Goal: Task Accomplishment & Management: Manage account settings

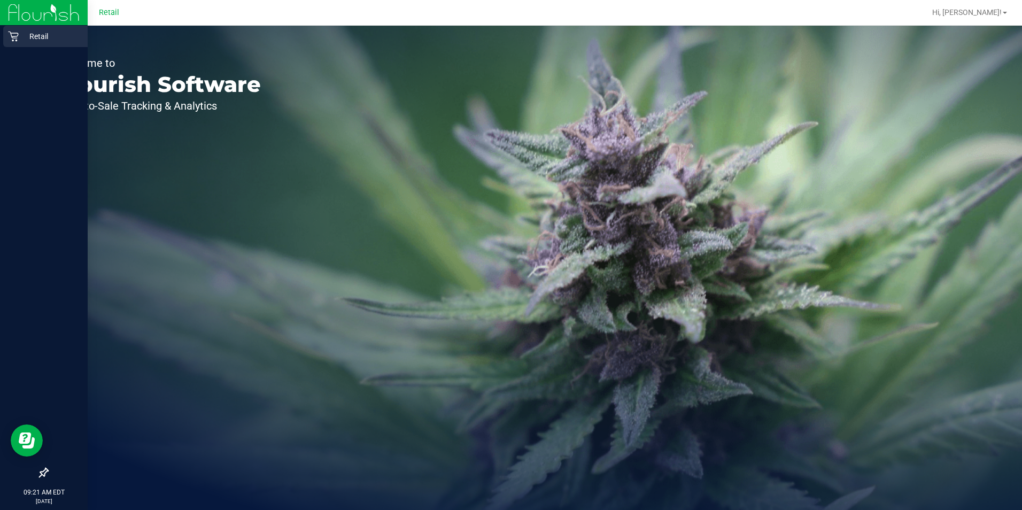
click at [41, 36] on p "Retail" at bounding box center [51, 36] width 64 height 13
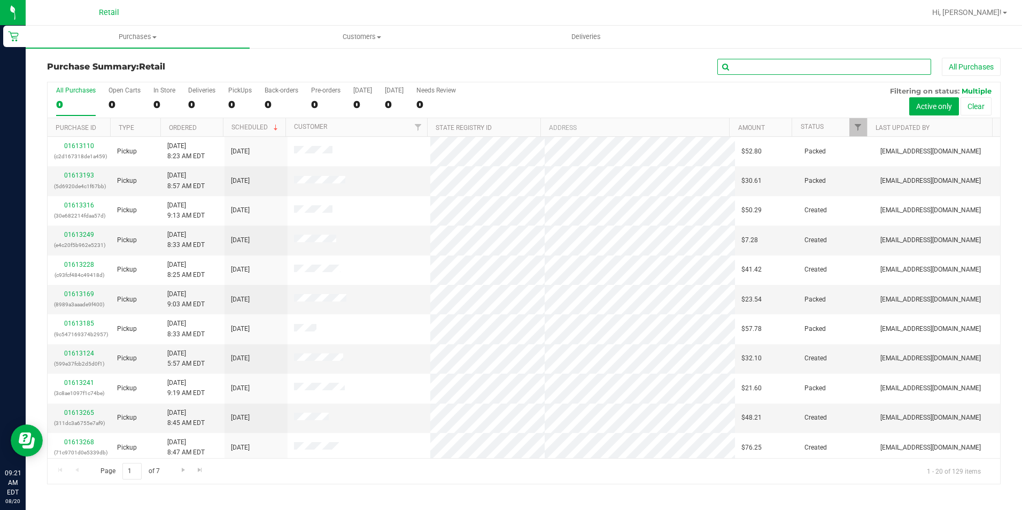
click at [851, 63] on input "text" at bounding box center [824, 67] width 214 height 16
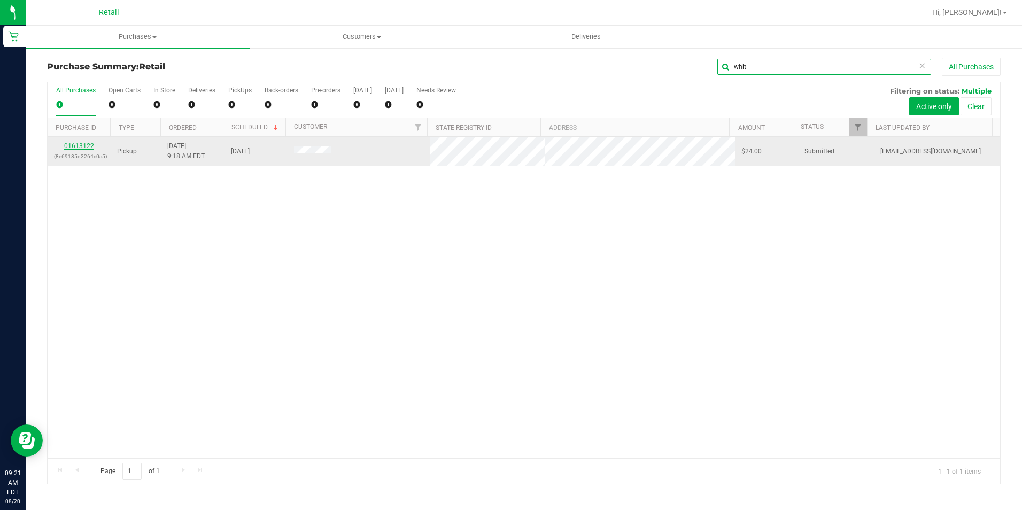
type input "whit"
click at [66, 148] on link "01613122" at bounding box center [79, 145] width 30 height 7
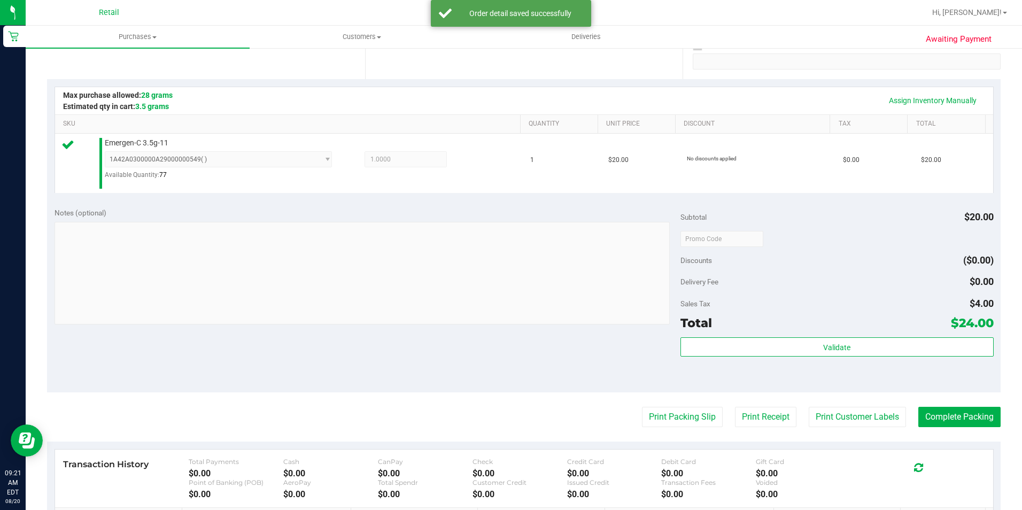
scroll to position [214, 0]
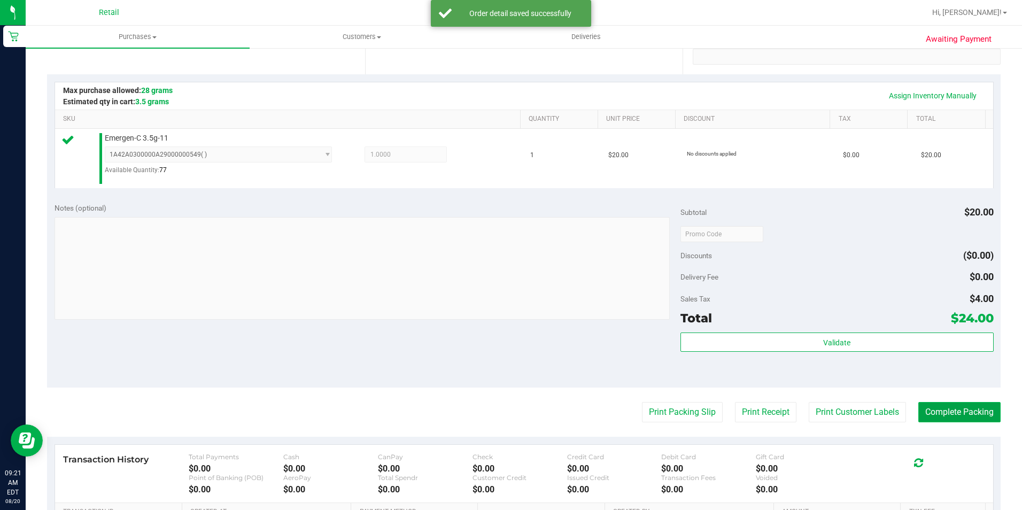
click at [951, 404] on button "Complete Packing" at bounding box center [959, 412] width 82 height 20
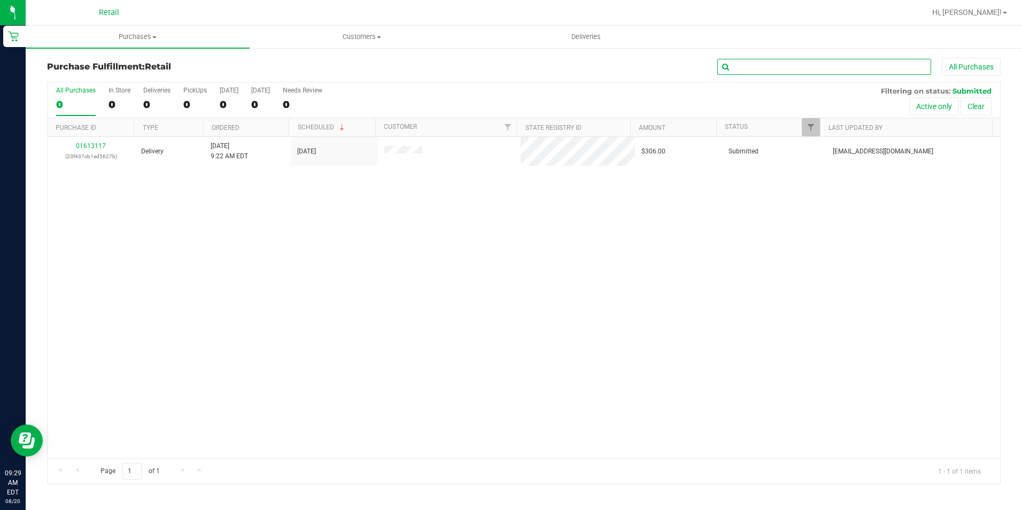
click at [764, 68] on input "text" at bounding box center [824, 67] width 214 height 16
type input "dan"
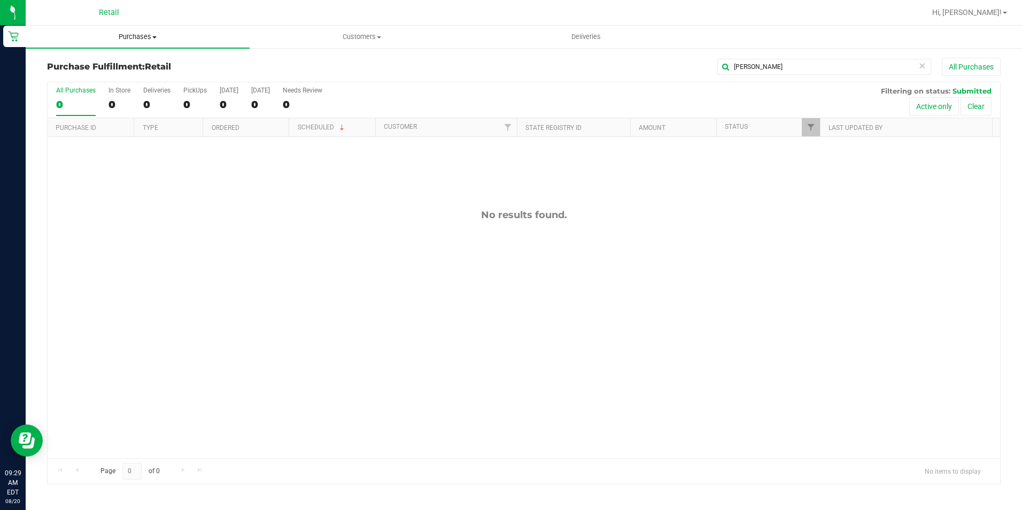
click at [137, 33] on span "Purchases" at bounding box center [138, 37] width 224 height 10
click at [137, 62] on li "Summary of purchases" at bounding box center [138, 64] width 224 height 13
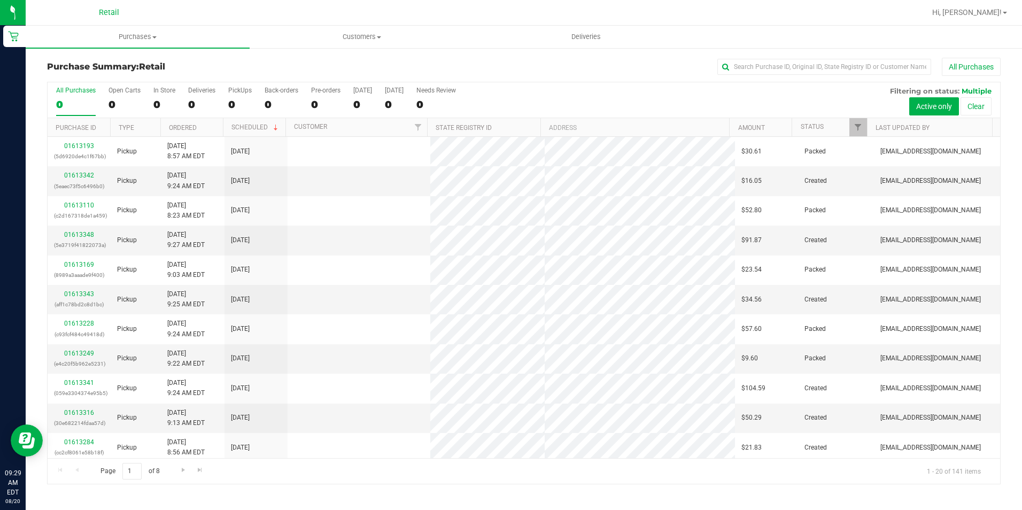
click at [753, 58] on div "All Purchases" at bounding box center [682, 67] width 635 height 18
click at [759, 67] on input "text" at bounding box center [824, 67] width 214 height 16
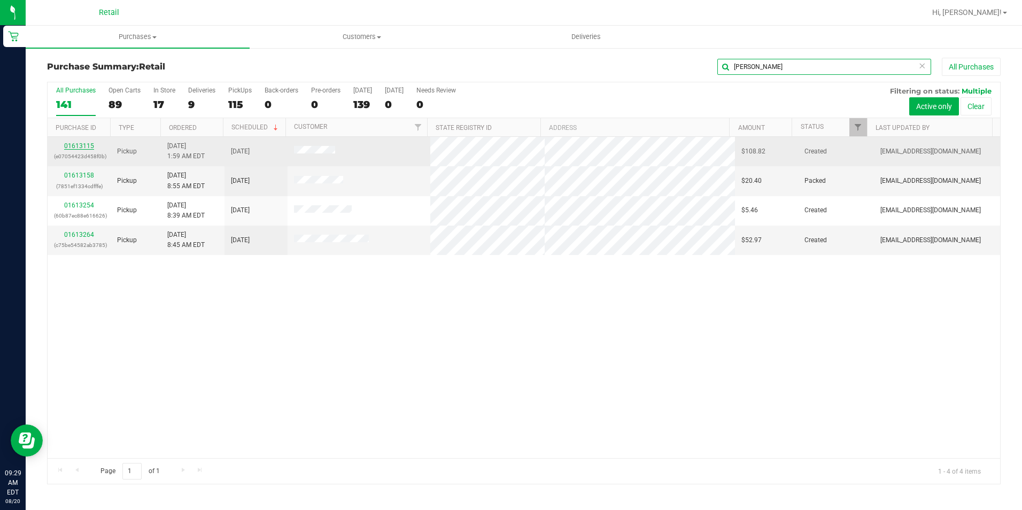
type input "dan"
click at [83, 145] on link "01613115" at bounding box center [79, 145] width 30 height 7
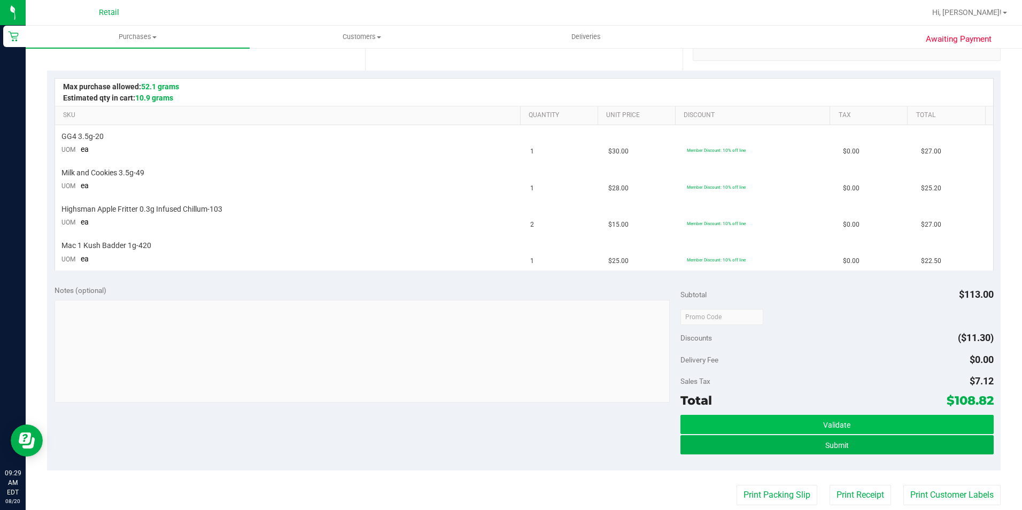
scroll to position [267, 0]
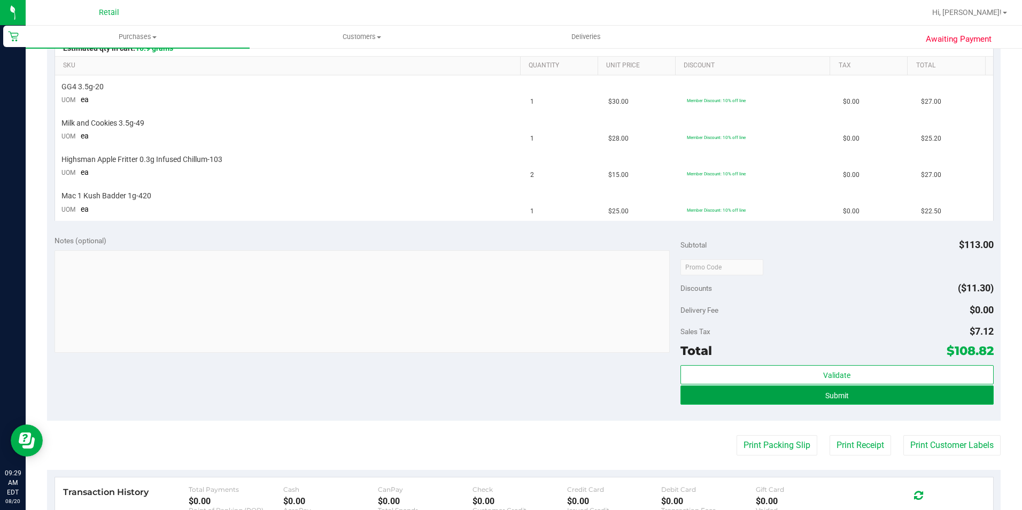
click at [844, 390] on button "Submit" at bounding box center [836, 394] width 313 height 19
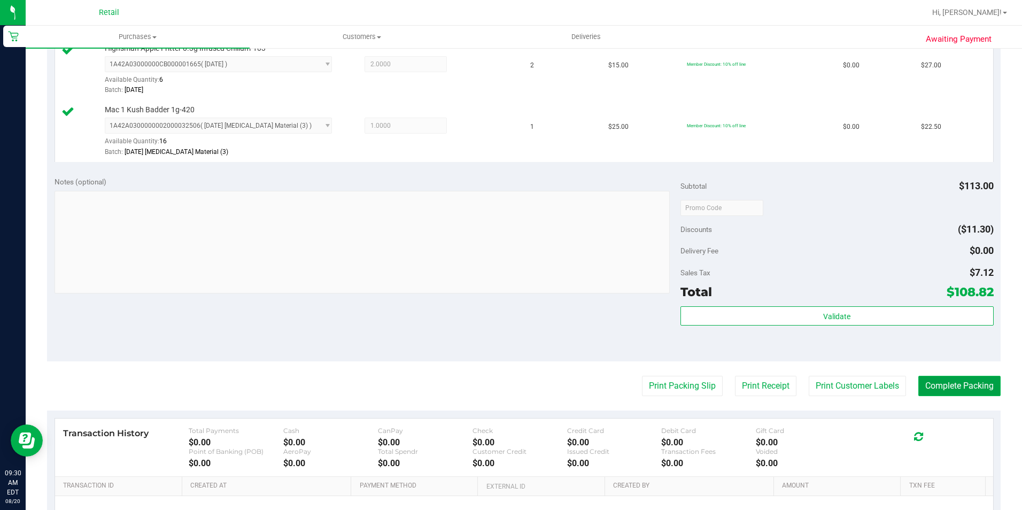
click at [981, 382] on button "Complete Packing" at bounding box center [959, 386] width 82 height 20
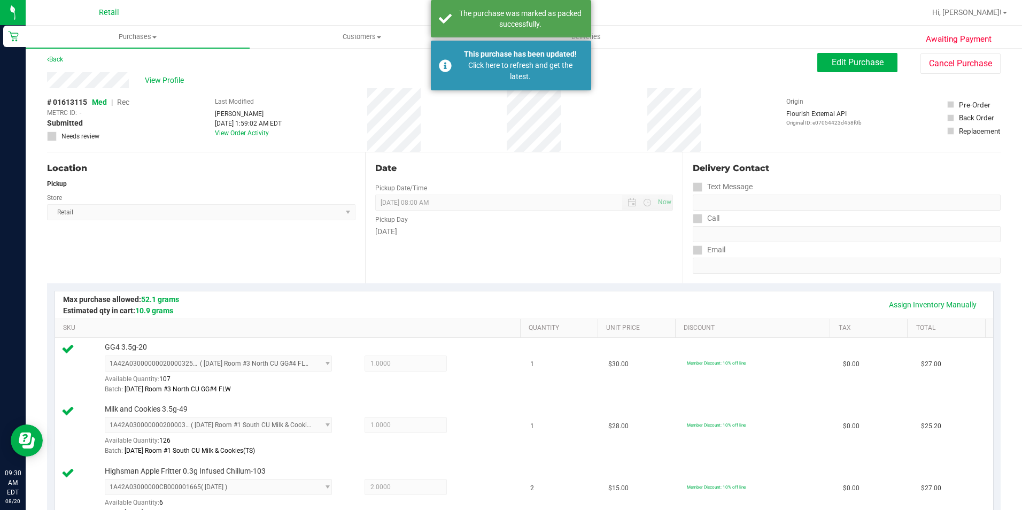
scroll to position [0, 0]
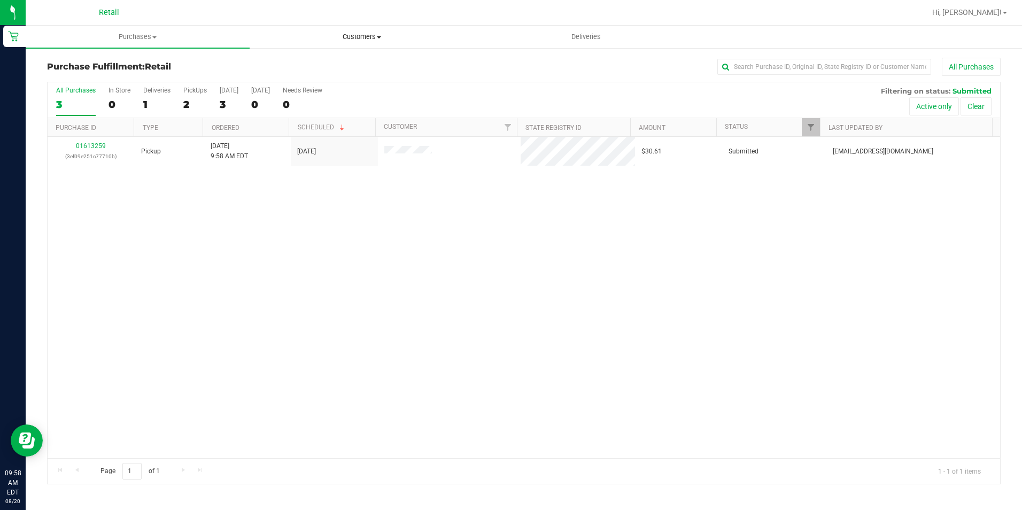
click at [369, 36] on span "Customers" at bounding box center [361, 37] width 223 height 10
click at [311, 61] on span "All customers" at bounding box center [288, 64] width 77 height 9
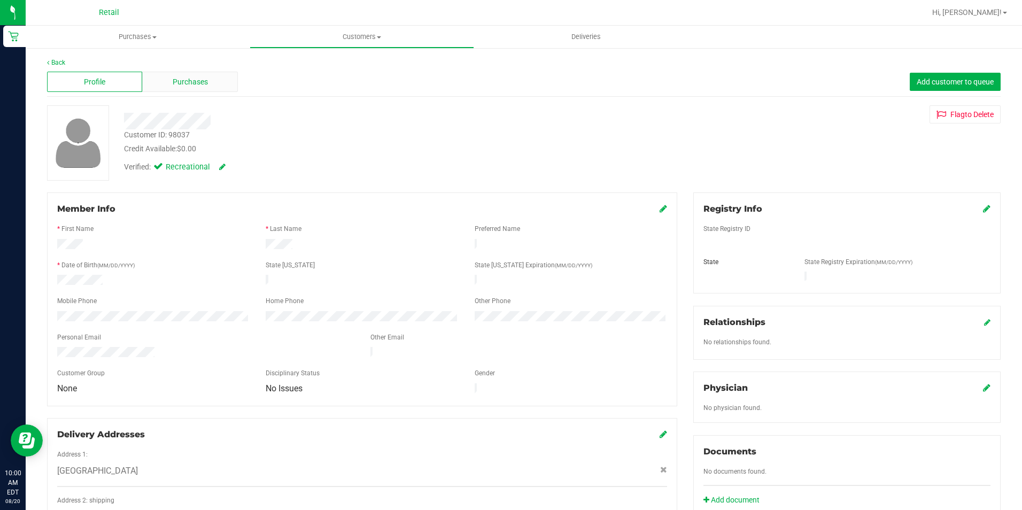
click at [196, 73] on div "Purchases" at bounding box center [189, 82] width 95 height 20
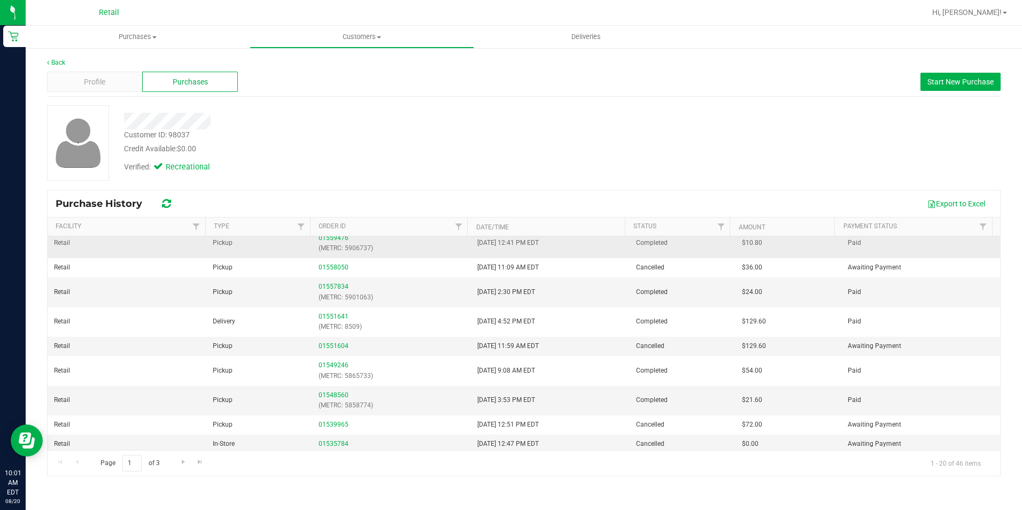
scroll to position [306, 0]
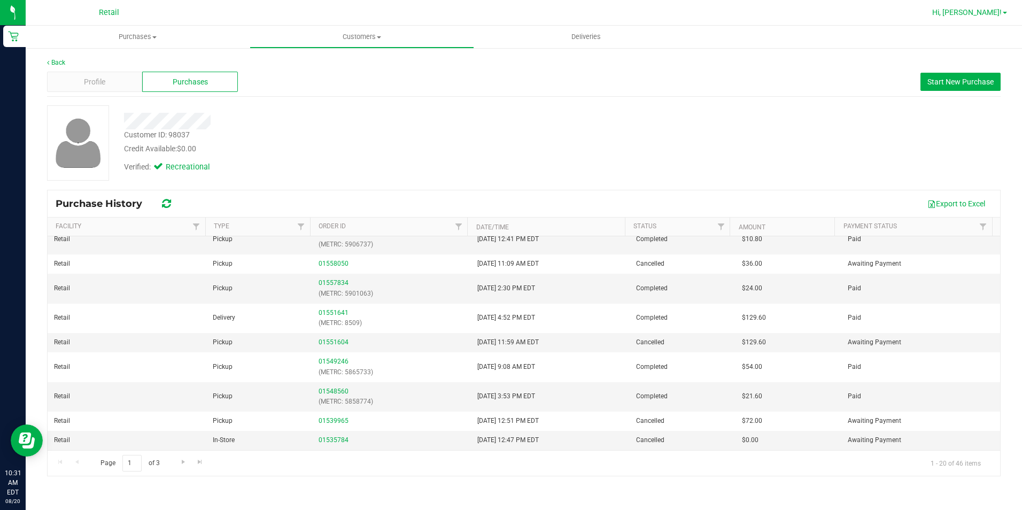
click at [994, 12] on span "Hi, Abigail!" at bounding box center [966, 12] width 69 height 9
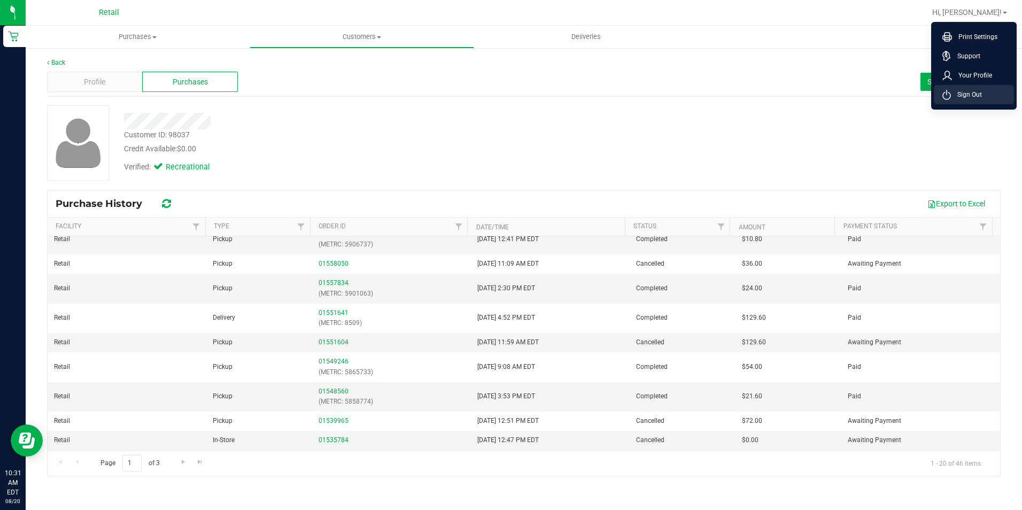
click at [969, 100] on li "Sign Out" at bounding box center [974, 94] width 80 height 19
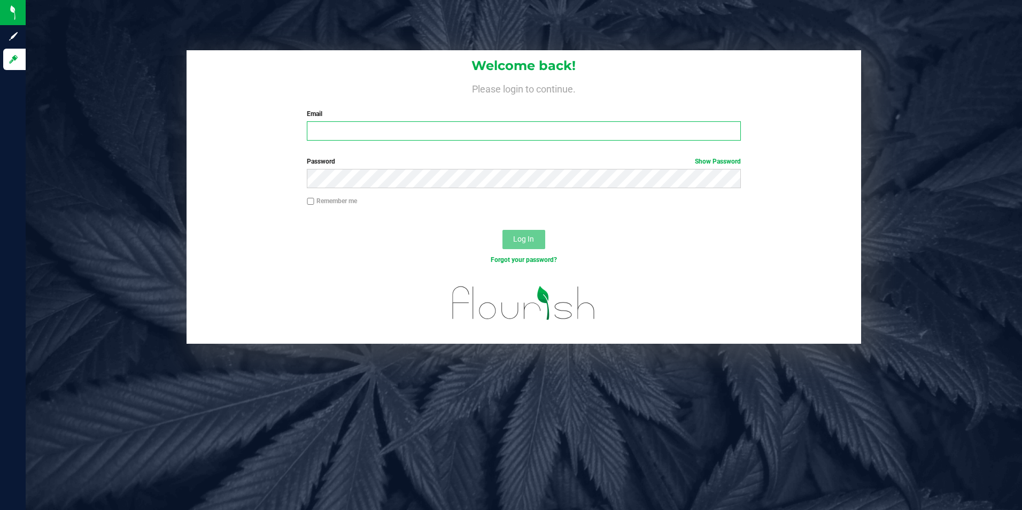
type input "[EMAIL_ADDRESS][DOMAIN_NAME]"
drag, startPoint x: 417, startPoint y: 132, endPoint x: -227, endPoint y: 9, distance: 655.6
click at [0, 9] on html "Sign up Log in Welcome back! Please login to continue. Email abbynappa@yahoo.co…" at bounding box center [511, 255] width 1022 height 510
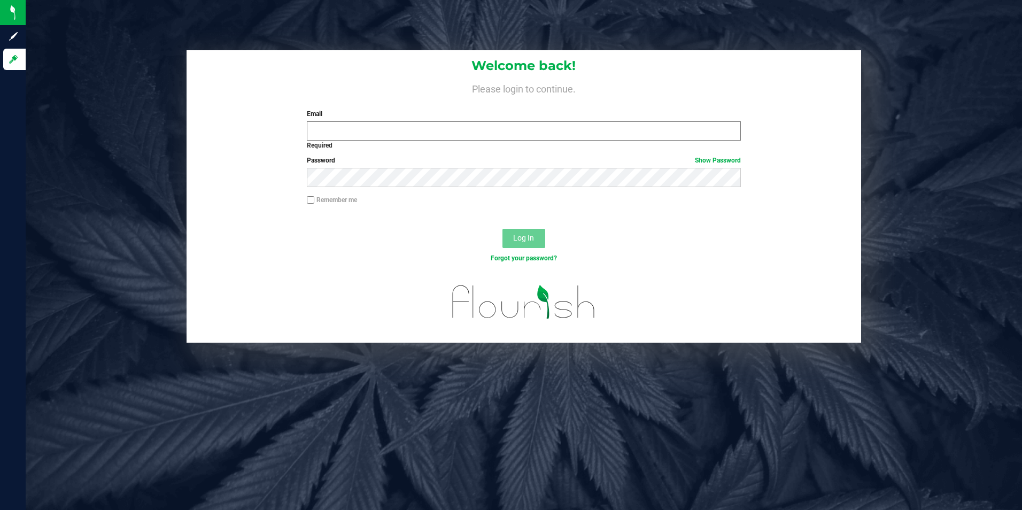
drag, startPoint x: 236, startPoint y: 116, endPoint x: 342, endPoint y: 134, distance: 107.4
click at [236, 116] on div "Welcome back! Please login to continue. Email Required Please format your email…" at bounding box center [524, 99] width 675 height 98
drag, startPoint x: 337, startPoint y: 167, endPoint x: 306, endPoint y: 167, distance: 31.0
click at [306, 167] on div "Password Show Password" at bounding box center [524, 172] width 450 height 32
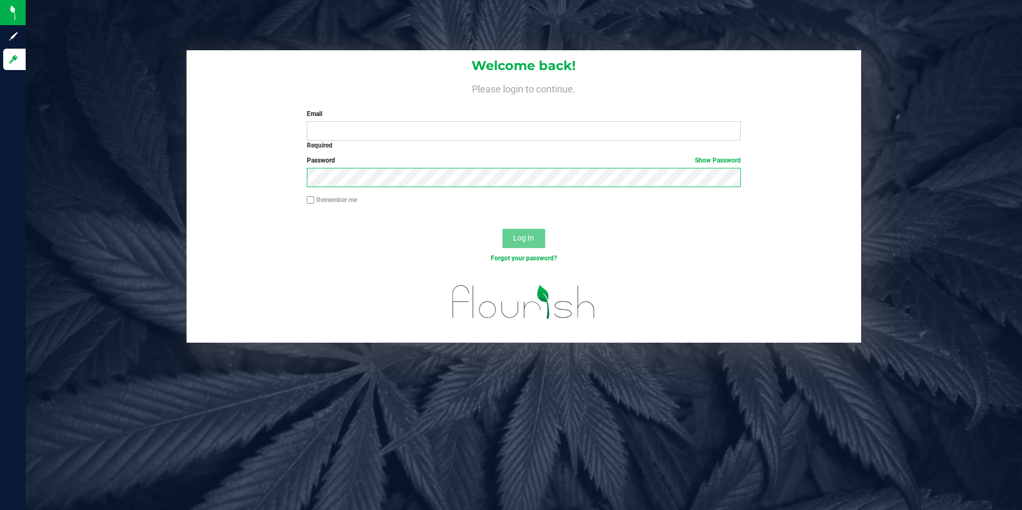
click at [130, 170] on div "Welcome back! Please login to continue. Email Required Please format your email…" at bounding box center [524, 196] width 1012 height 292
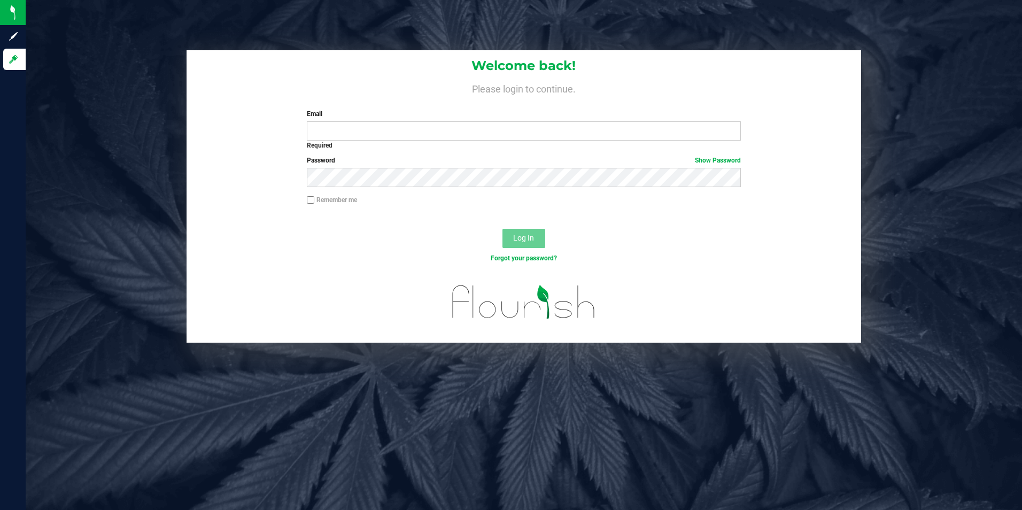
click at [275, 230] on div "Log In" at bounding box center [524, 242] width 675 height 36
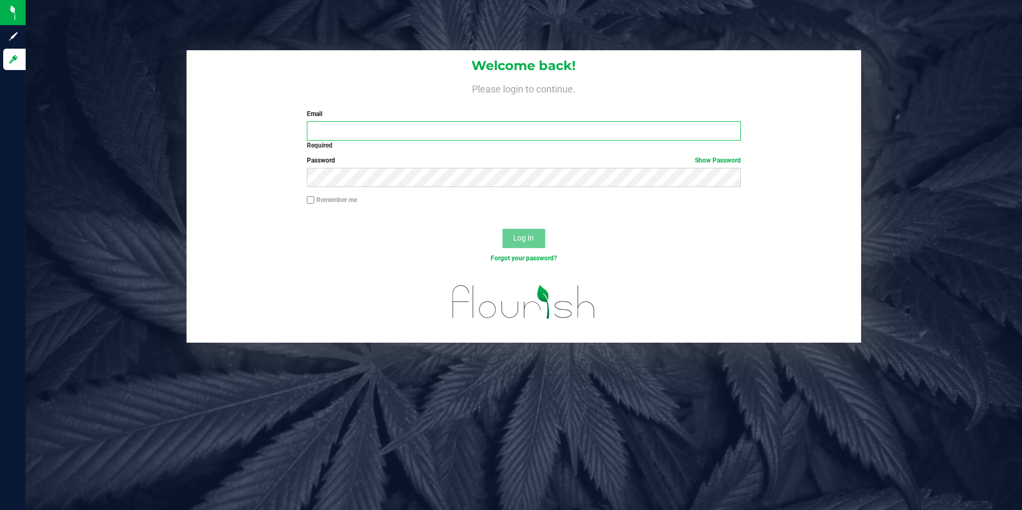
click at [482, 128] on input "Email" at bounding box center [524, 130] width 434 height 19
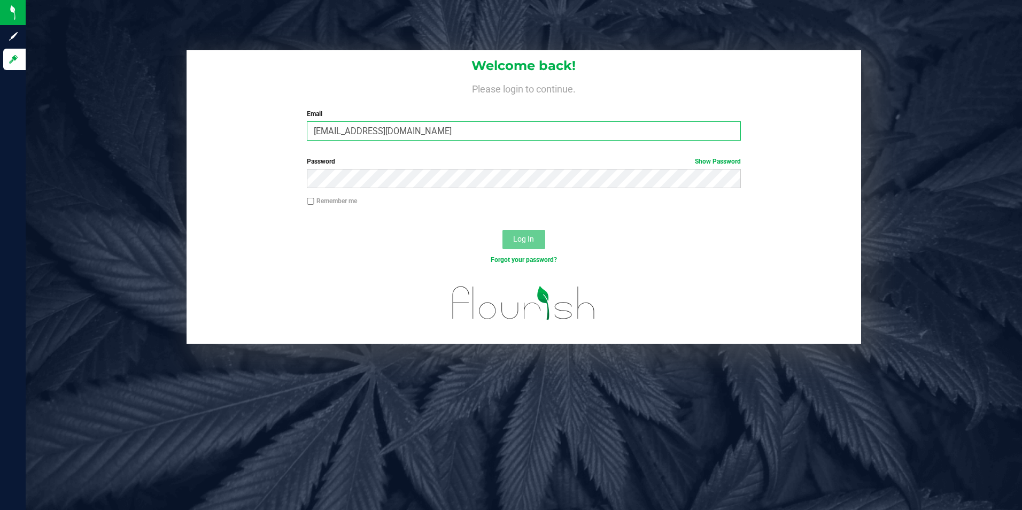
click at [433, 140] on input "[EMAIL_ADDRESS][DOMAIN_NAME]" at bounding box center [524, 130] width 434 height 19
click at [392, 130] on input "[EMAIL_ADDRESS][DOMAIN_NAME]" at bounding box center [524, 130] width 434 height 19
type input "[EMAIL_ADDRESS][DOMAIN_NAME]"
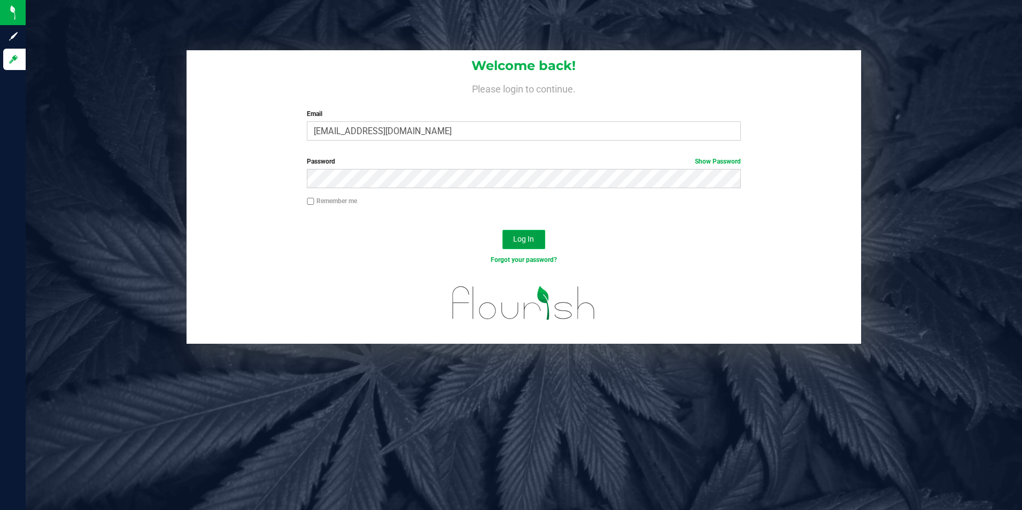
click at [506, 236] on button "Log In" at bounding box center [523, 239] width 43 height 19
